Goal: Task Accomplishment & Management: Use online tool/utility

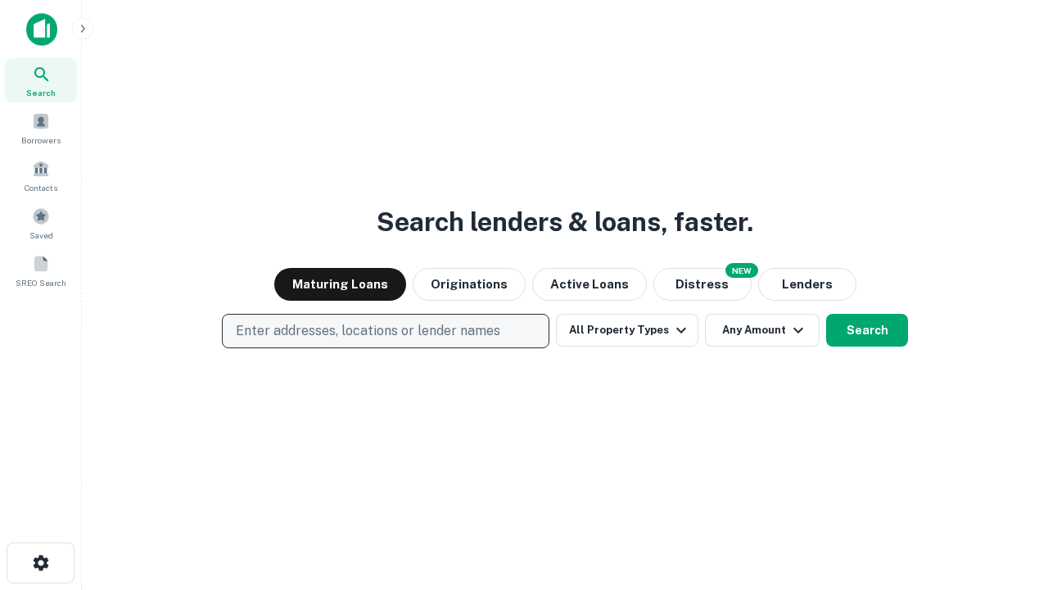
click at [385, 331] on p "Enter addresses, locations or lender names" at bounding box center [368, 331] width 264 height 20
type input "**********"
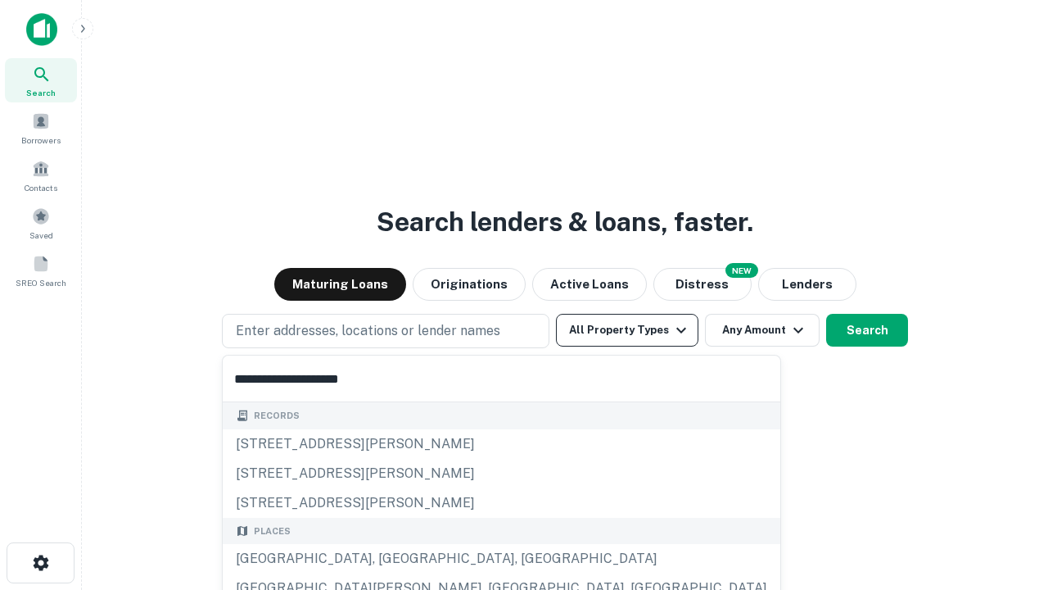
click at [627, 330] on button "All Property Types" at bounding box center [627, 330] width 142 height 33
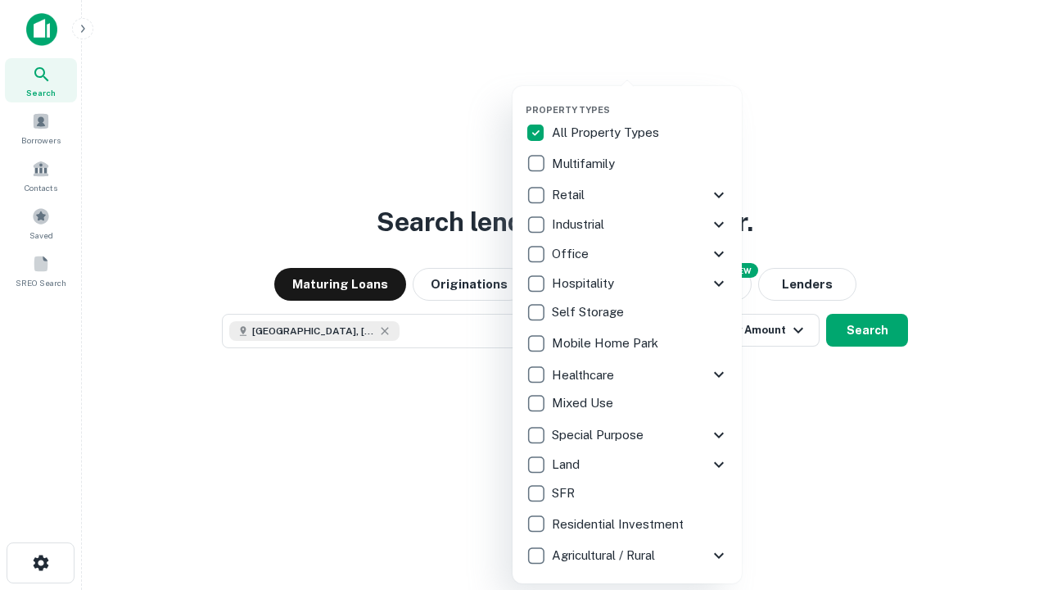
click at [640, 99] on button "button" at bounding box center [640, 99] width 229 height 1
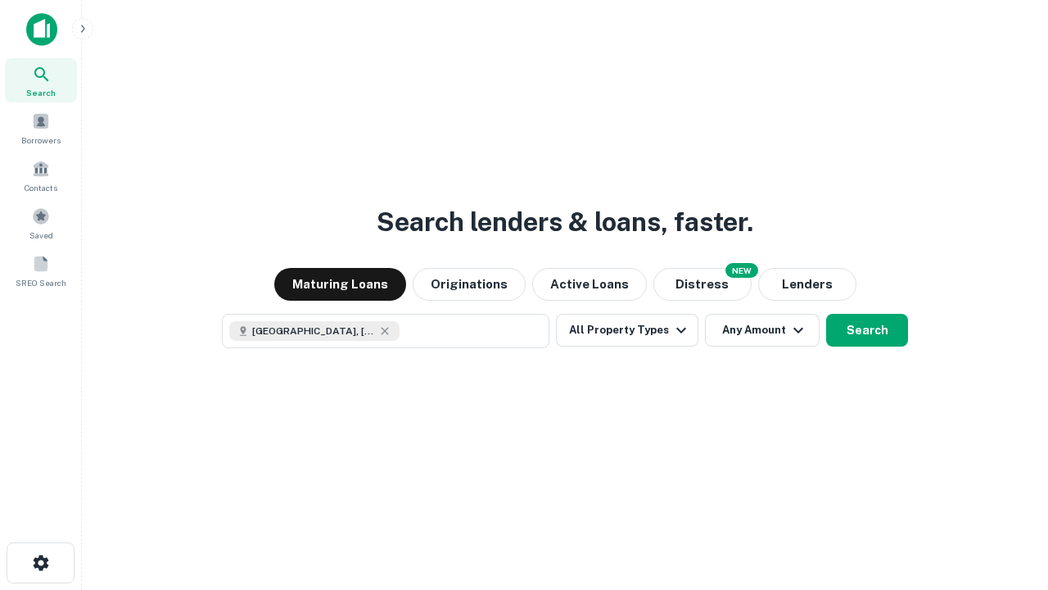
scroll to position [26, 0]
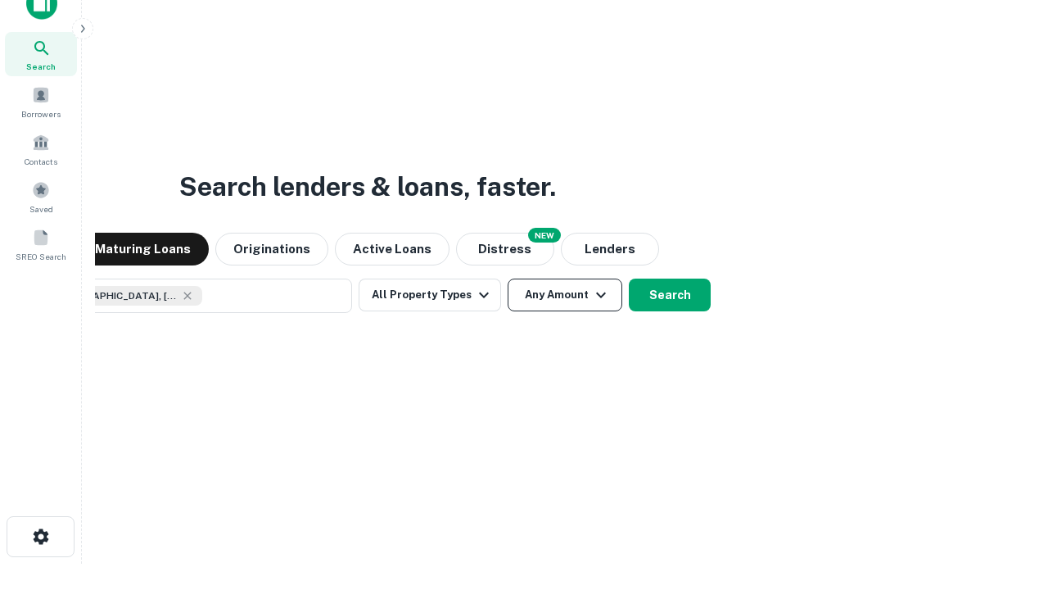
click at [508, 278] on button "Any Amount" at bounding box center [565, 294] width 115 height 33
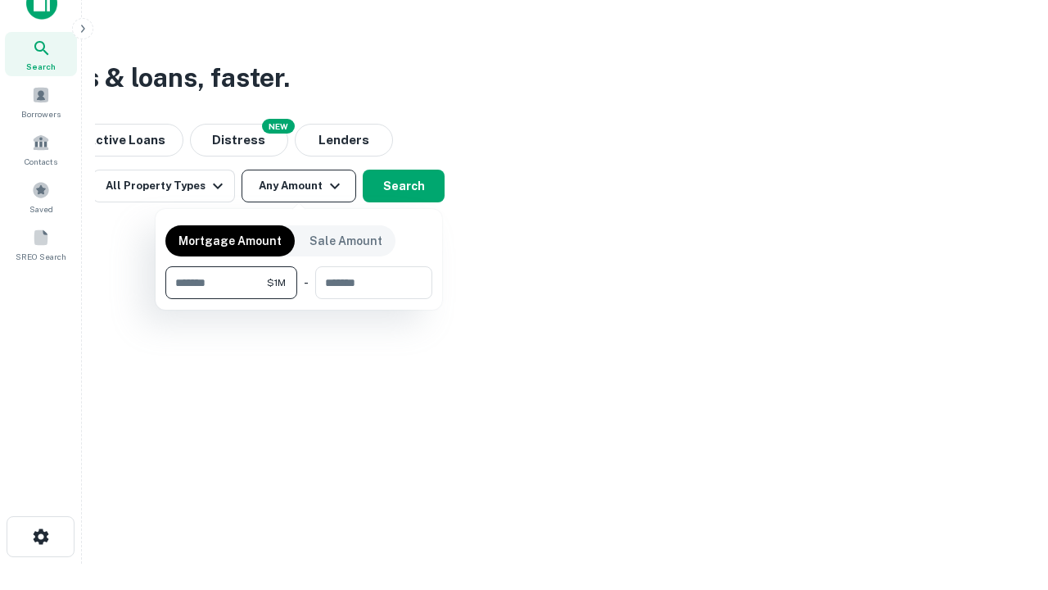
type input "*******"
click at [299, 299] on button "button" at bounding box center [298, 299] width 267 height 1
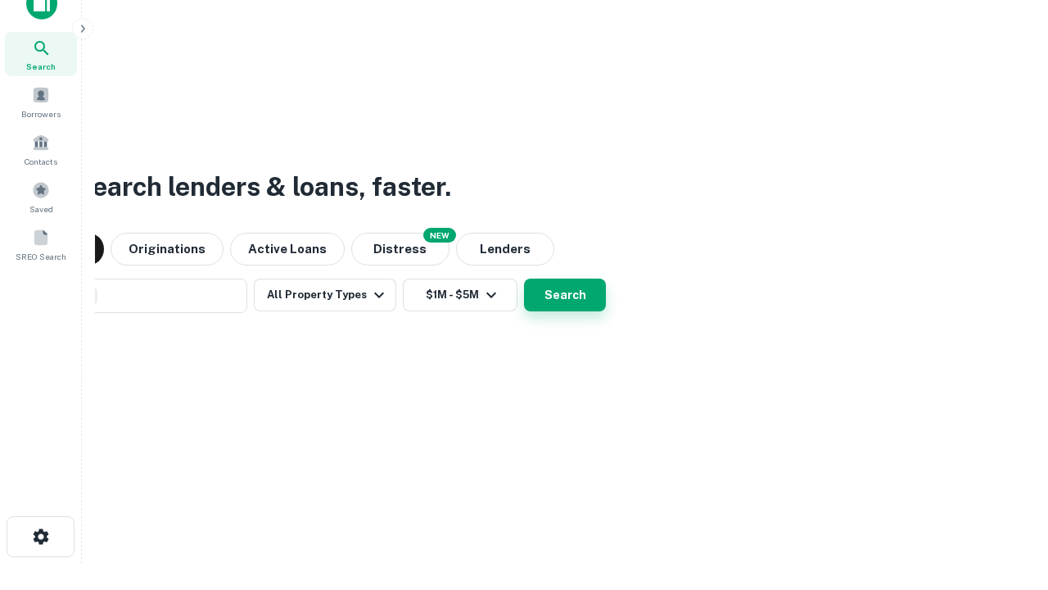
click at [524, 278] on button "Search" at bounding box center [565, 294] width 82 height 33
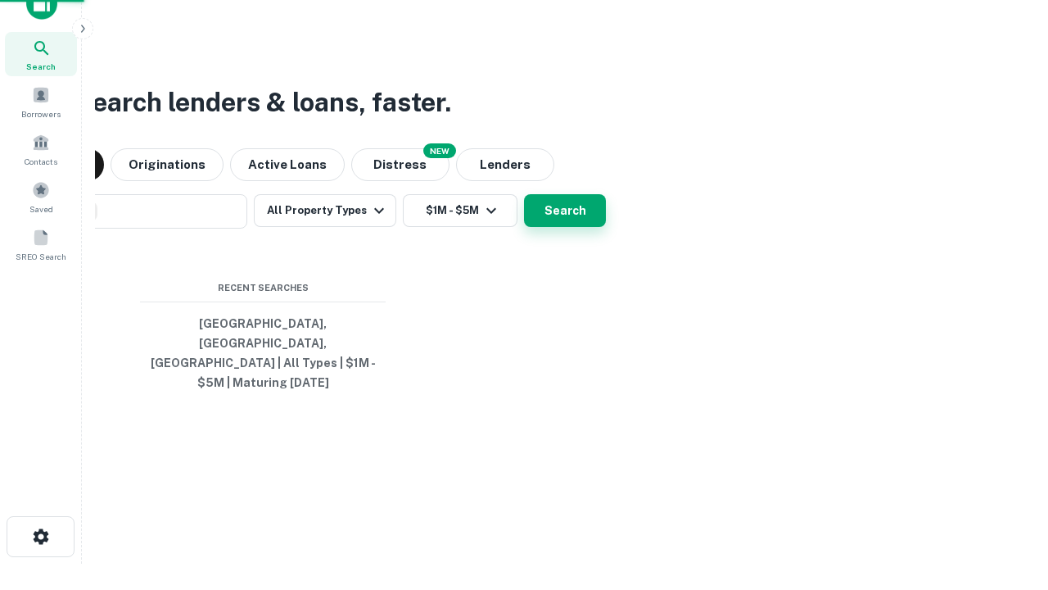
scroll to position [53, 463]
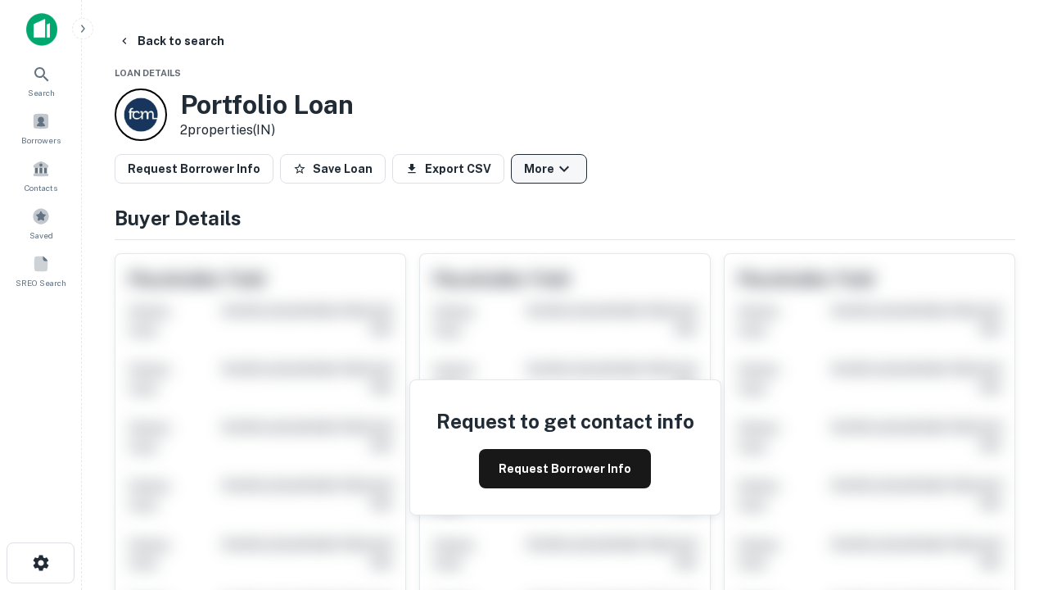
click at [549, 169] on button "More" at bounding box center [549, 168] width 76 height 29
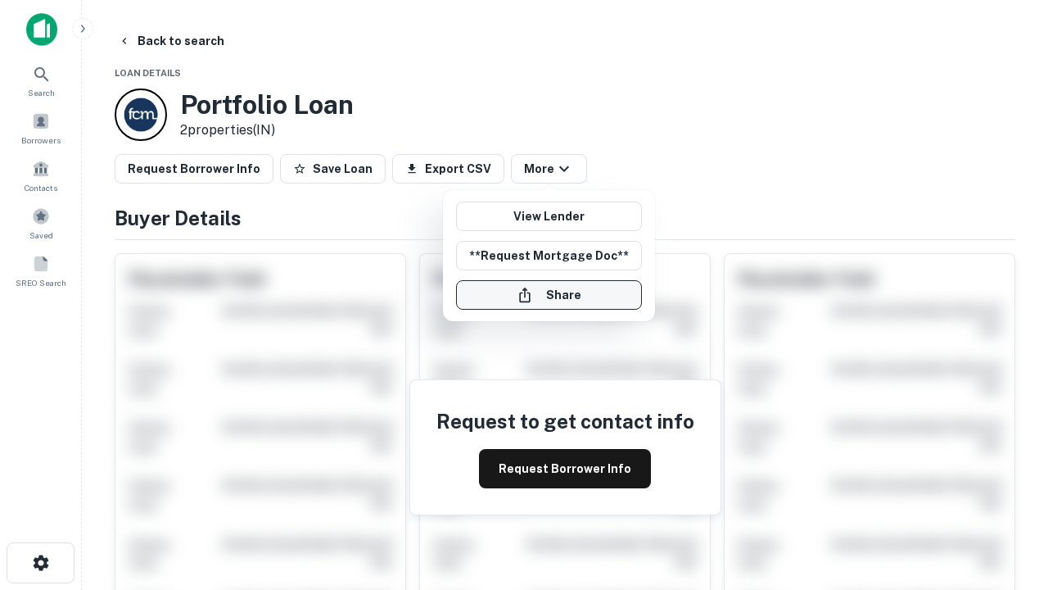
click at [549, 295] on button "Share" at bounding box center [549, 294] width 186 height 29
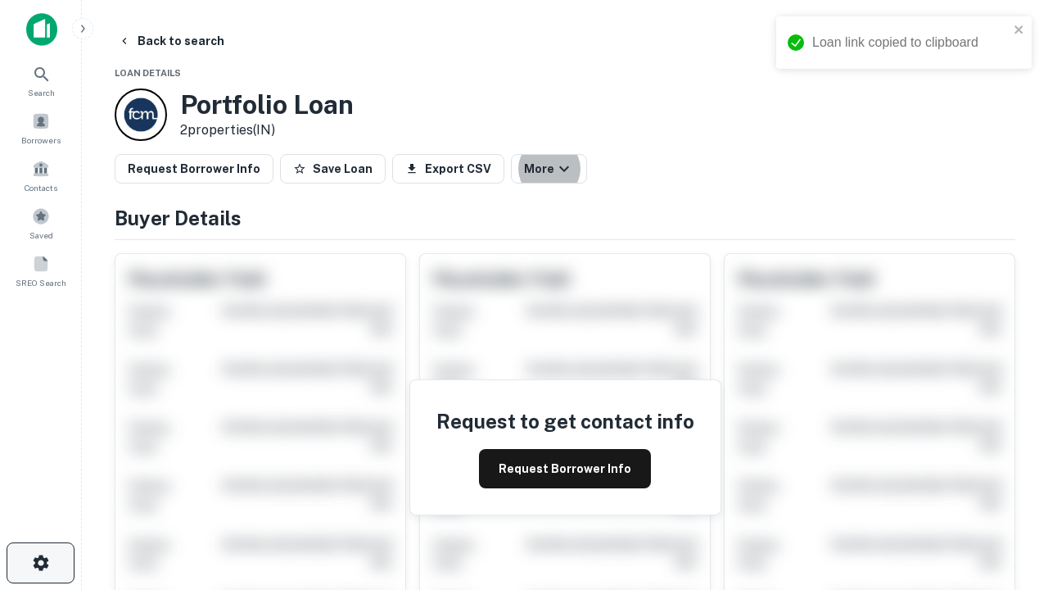
click at [40, 563] on icon "button" at bounding box center [41, 563] width 20 height 20
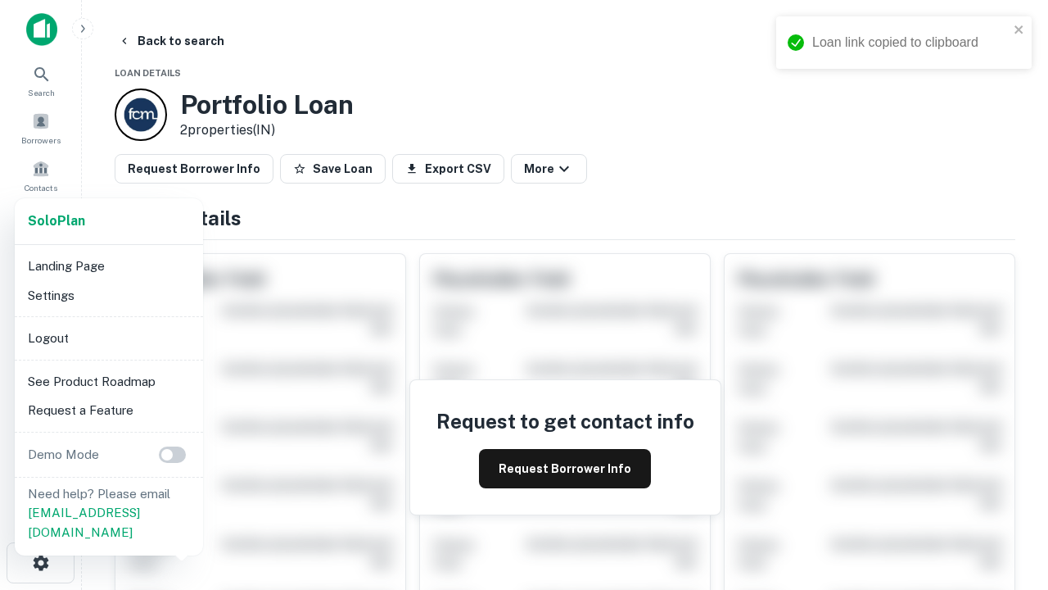
click at [108, 337] on li "Logout" at bounding box center [108, 337] width 175 height 29
